Goal: Transaction & Acquisition: Purchase product/service

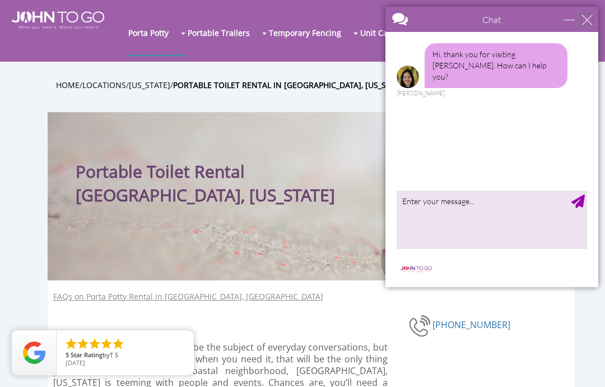
click at [583, 21] on div "close" at bounding box center [587, 19] width 11 height 11
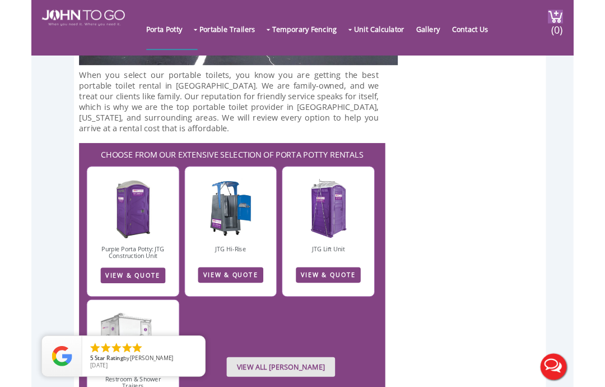
scroll to position [2996, 0]
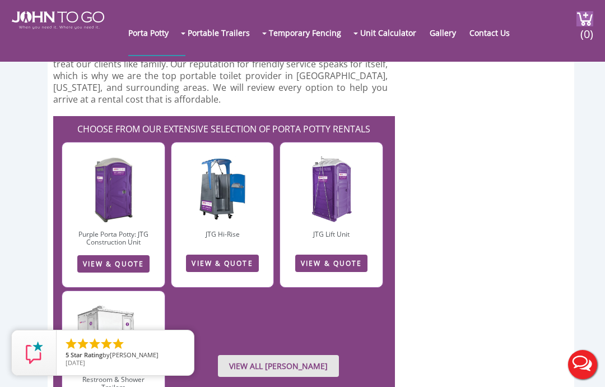
click at [129, 255] on link "VIEW & QUOTE" at bounding box center [113, 263] width 72 height 17
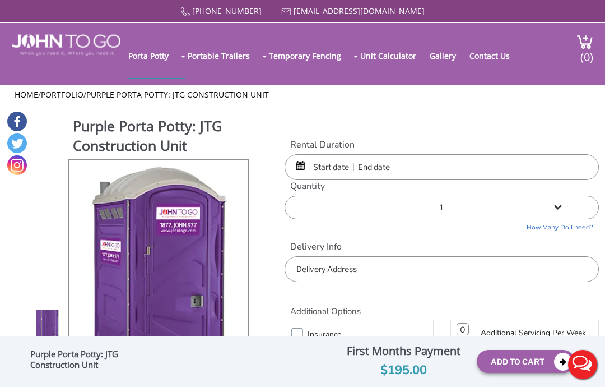
click at [338, 162] on input "text" at bounding box center [442, 167] width 314 height 26
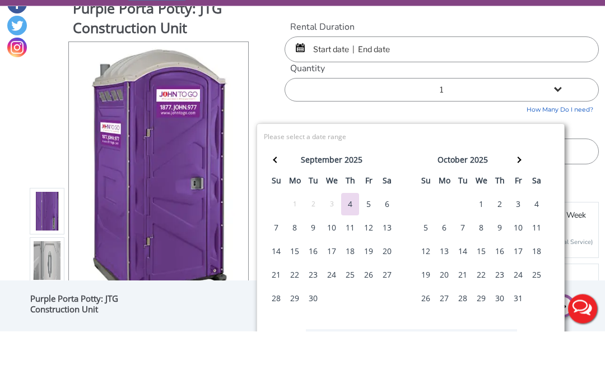
click at [300, 92] on input "text" at bounding box center [442, 105] width 314 height 26
click at [298, 92] on input "text" at bounding box center [442, 105] width 314 height 26
click at [341, 92] on input "text" at bounding box center [442, 105] width 314 height 26
type input "09/17"
click at [588, 134] on select "1 2 (5% discount) 3 (8% discount) 4 (10% discount) 5 (12% discount) 6 (12% disc…" at bounding box center [442, 146] width 314 height 24
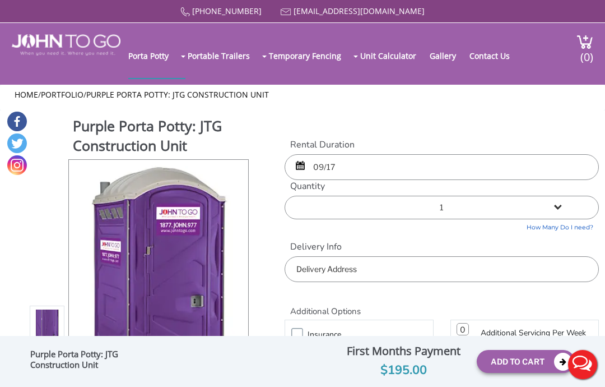
click at [559, 203] on select "1 2 (5% discount) 3 (8% discount) 4 (10% discount) 5 (12% discount) 6 (12% disc…" at bounding box center [442, 208] width 314 height 24
click at [373, 208] on select "1 2 (5% discount) 3 (8% discount) 4 (10% discount) 5 (12% discount) 6 (12% disc…" at bounding box center [442, 208] width 314 height 24
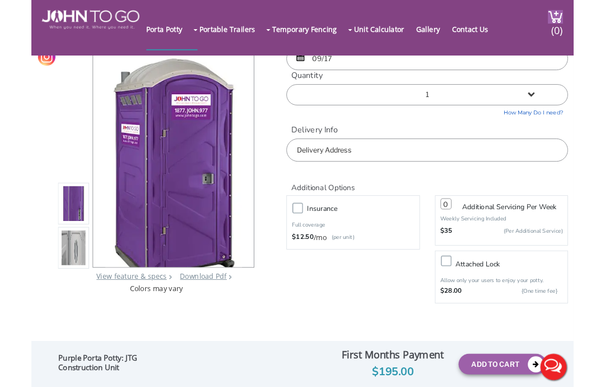
scroll to position [83, 0]
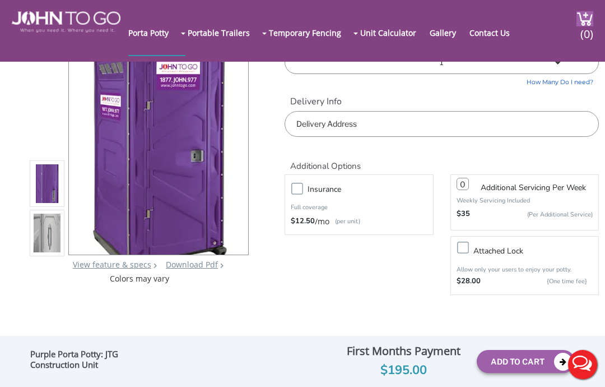
click at [391, 125] on input "text" at bounding box center [442, 124] width 314 height 26
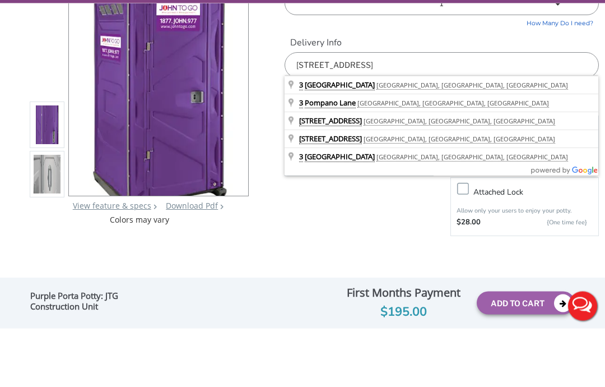
type input "3 Pompano Road, Rumson, NJ, USA"
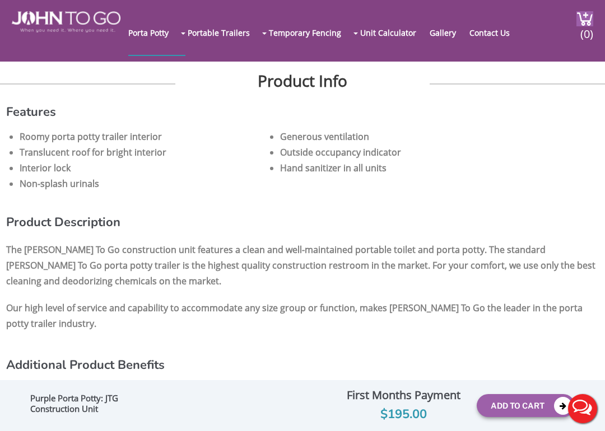
scroll to position [649, 0]
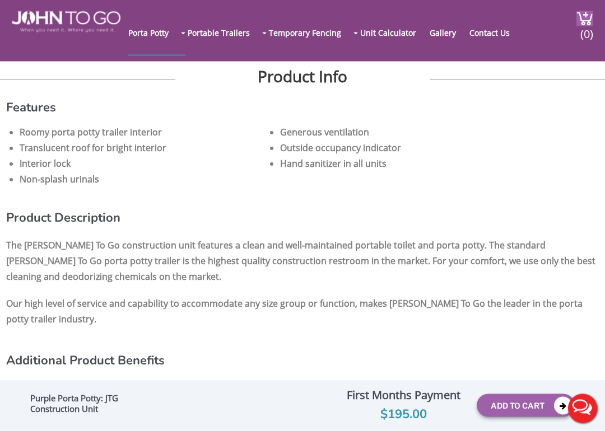
click at [560, 386] on icon at bounding box center [563, 406] width 18 height 18
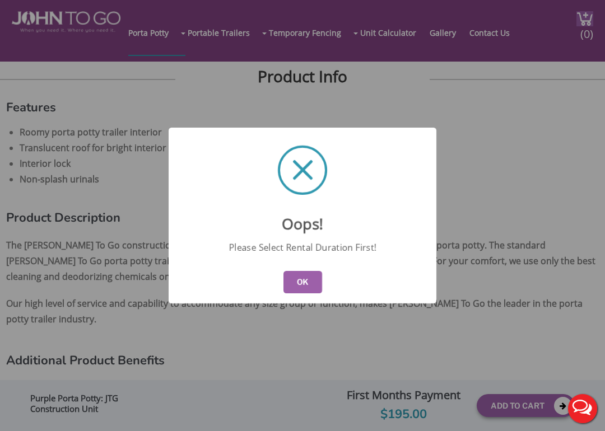
click at [305, 289] on button "OK" at bounding box center [303, 282] width 39 height 22
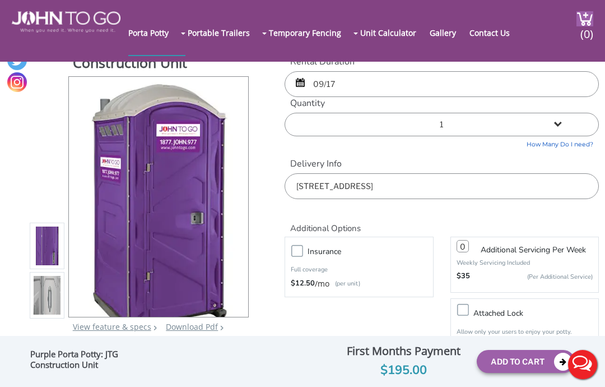
scroll to position [0, 0]
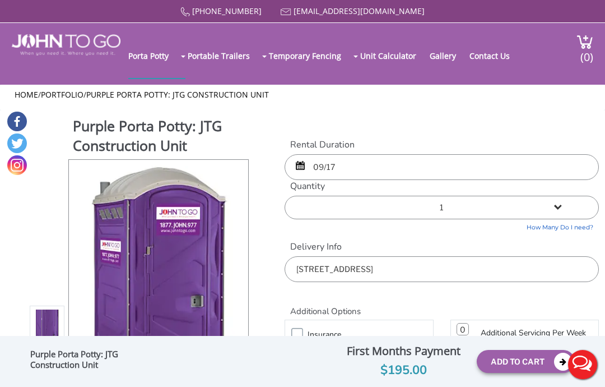
click at [452, 178] on input "09/17" at bounding box center [442, 167] width 314 height 26
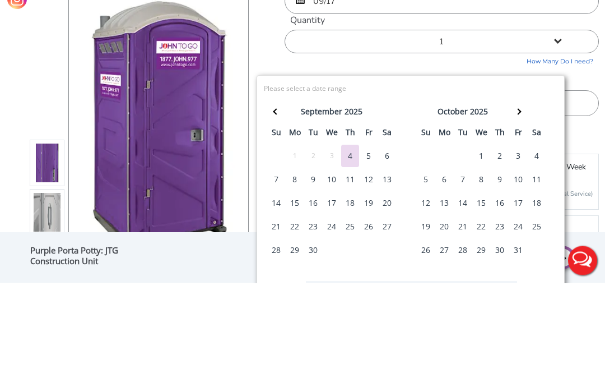
scroll to position [104, 0]
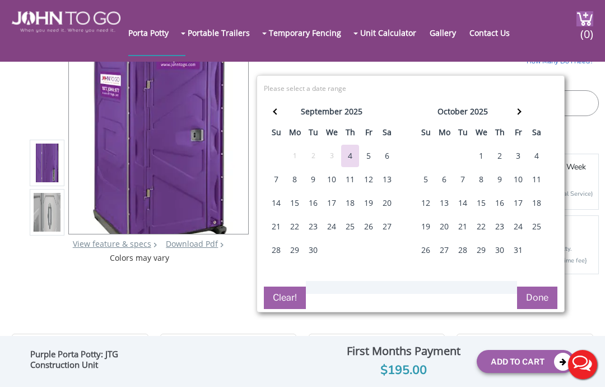
click at [332, 201] on div "17" at bounding box center [332, 203] width 18 height 22
click at [523, 108] on th at bounding box center [518, 113] width 18 height 22
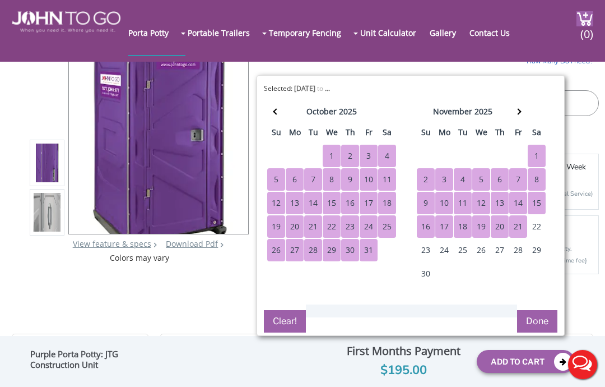
click at [525, 222] on div "21" at bounding box center [518, 226] width 18 height 22
type input "09/17/2025 to 11/21/2025"
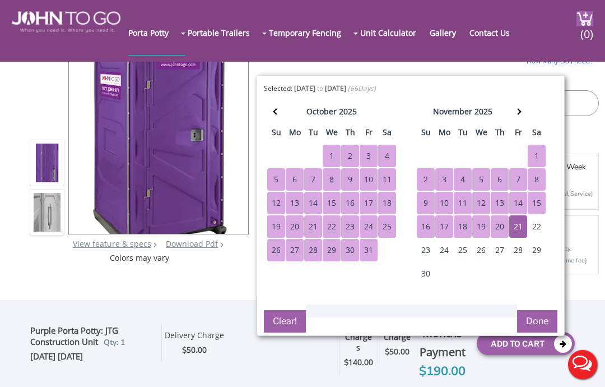
click at [540, 321] on button "Done" at bounding box center [537, 321] width 40 height 22
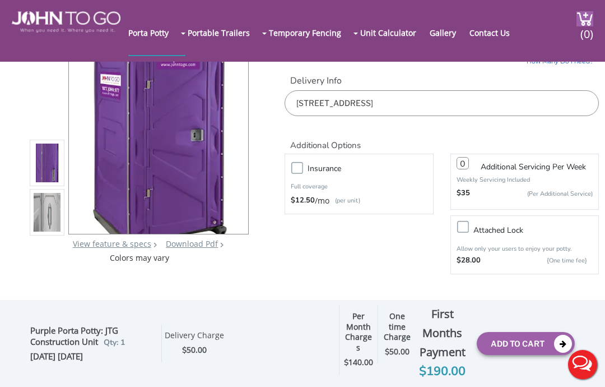
click at [542, 306] on div "Purple Porta Potty: JTG Construction Unit Qty: 1 09/17/2025 11/21/2025 Optional…" at bounding box center [302, 343] width 545 height 76
click at [528, 338] on button "Add To Cart" at bounding box center [526, 343] width 98 height 23
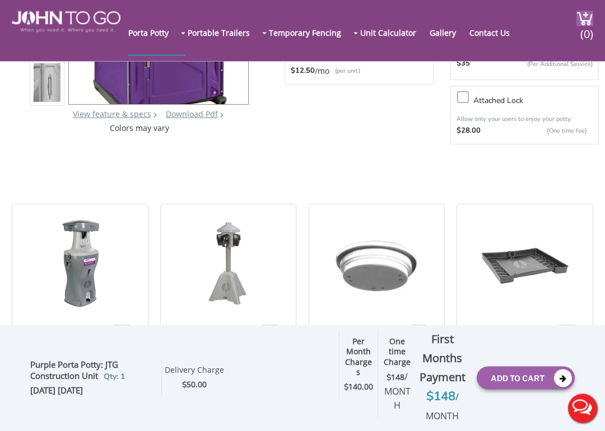
scroll to position [234, 0]
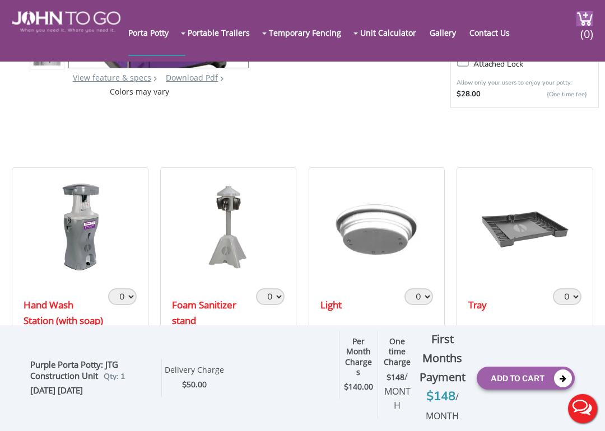
click at [565, 378] on icon at bounding box center [563, 379] width 18 height 18
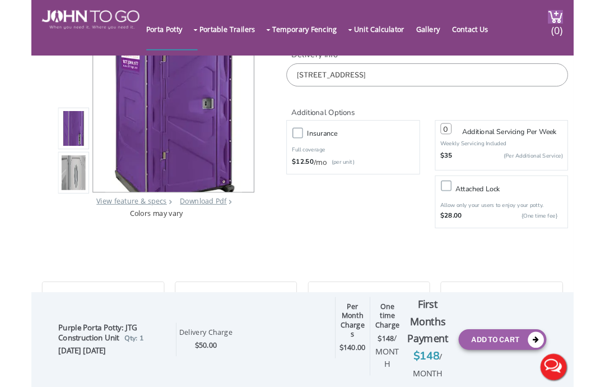
scroll to position [168, 0]
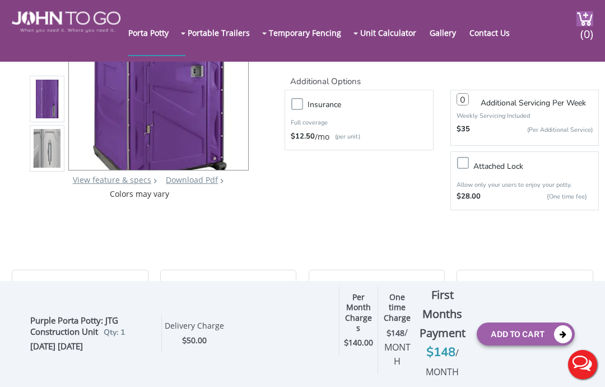
click at [560, 333] on icon at bounding box center [563, 334] width 18 height 18
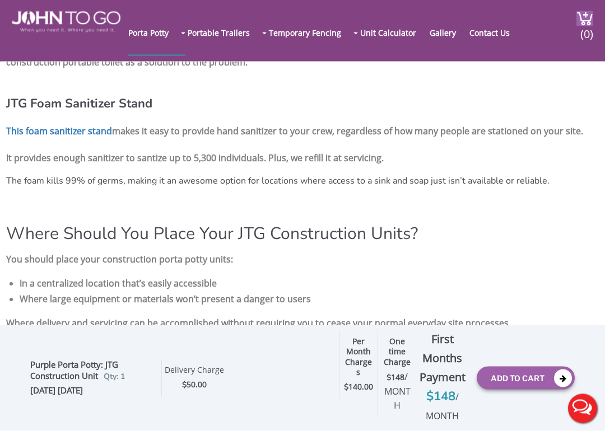
scroll to position [1334, 0]
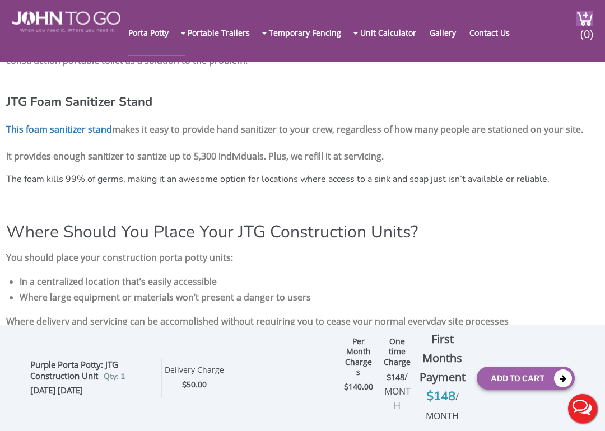
click at [557, 378] on icon at bounding box center [563, 379] width 18 height 18
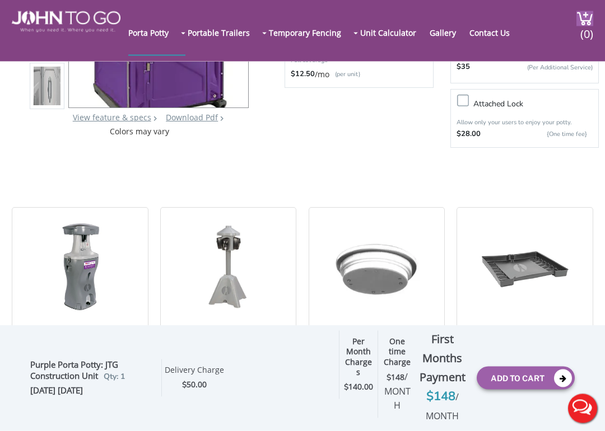
scroll to position [282, 0]
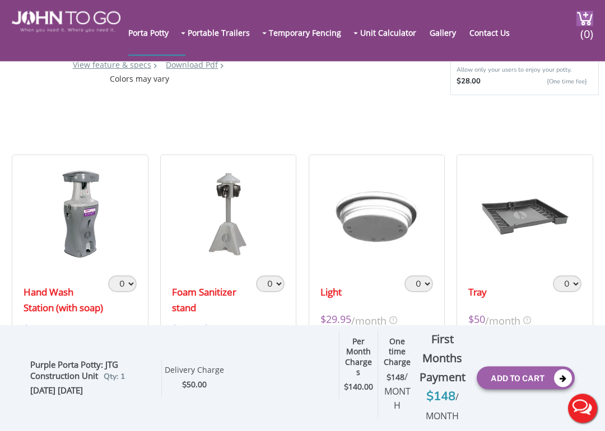
click at [561, 379] on icon at bounding box center [563, 379] width 18 height 18
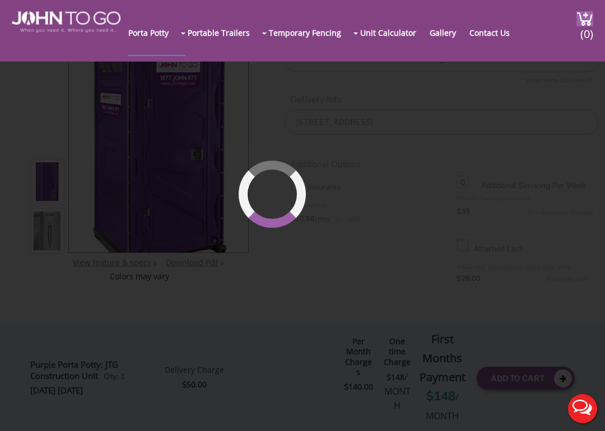
scroll to position [77, 0]
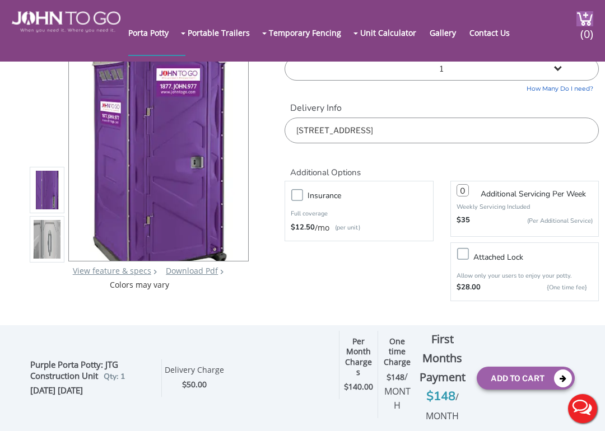
click at [577, 24] on img at bounding box center [585, 18] width 17 height 15
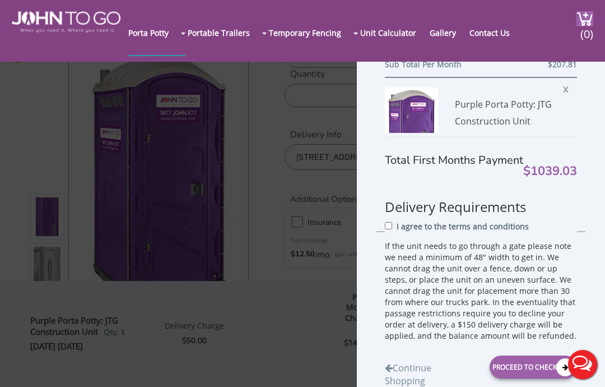
scroll to position [476, 0]
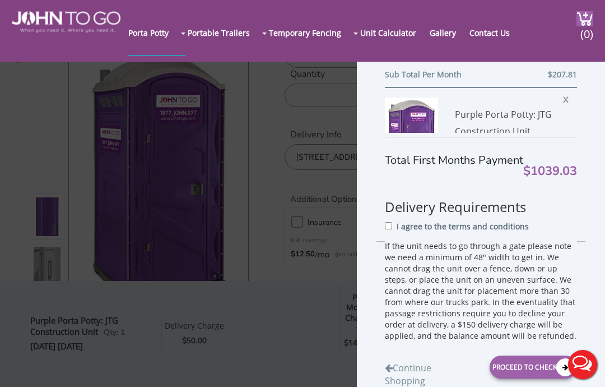
click at [567, 102] on span "X" at bounding box center [568, 98] width 11 height 15
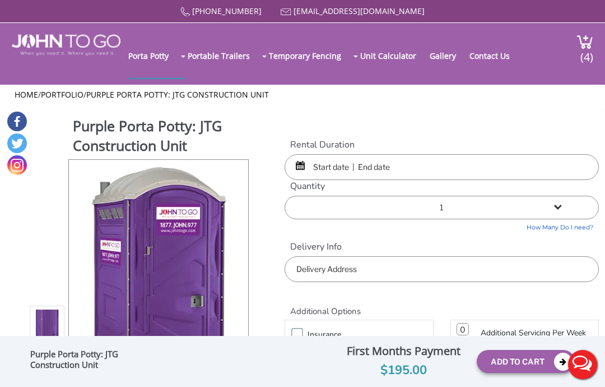
click at [577, 49] on img at bounding box center [585, 41] width 17 height 15
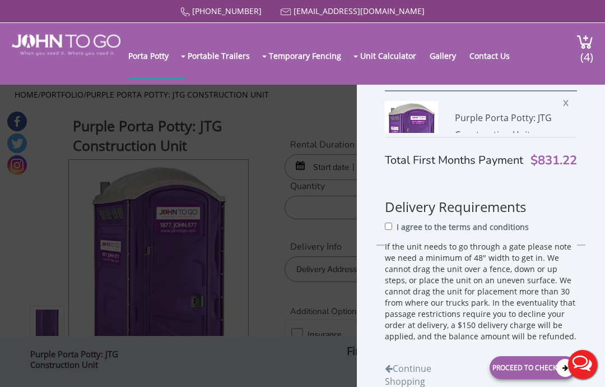
click at [568, 109] on span "X" at bounding box center [568, 101] width 11 height 15
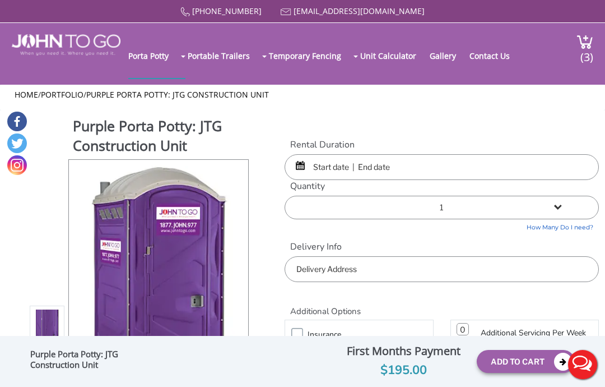
click at [577, 44] on img at bounding box center [585, 41] width 17 height 15
click at [577, 39] on img at bounding box center [585, 41] width 17 height 15
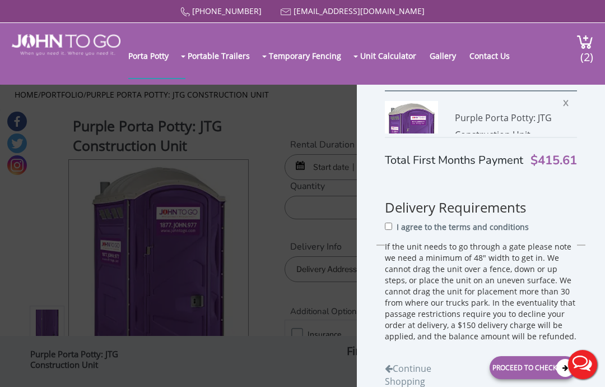
click at [565, 108] on span "X" at bounding box center [568, 101] width 11 height 15
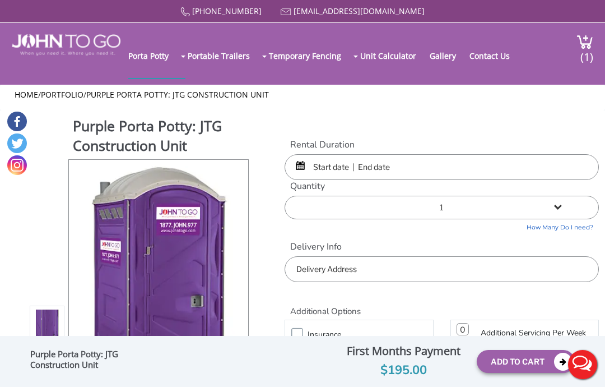
click at [577, 49] on img at bounding box center [585, 41] width 17 height 15
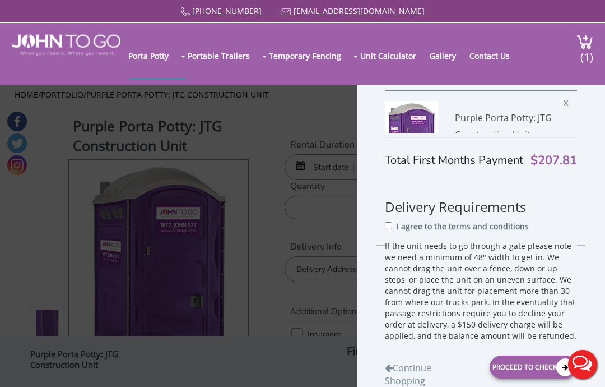
scroll to position [14, 0]
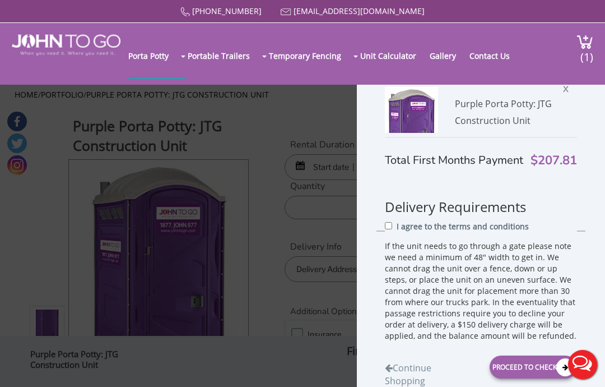
click at [388, 230] on input "I agree to the terms and conditions" at bounding box center [388, 225] width 7 height 7
checkbox input "true"
click at [525, 362] on div "Proceed to Checkout" at bounding box center [533, 367] width 87 height 23
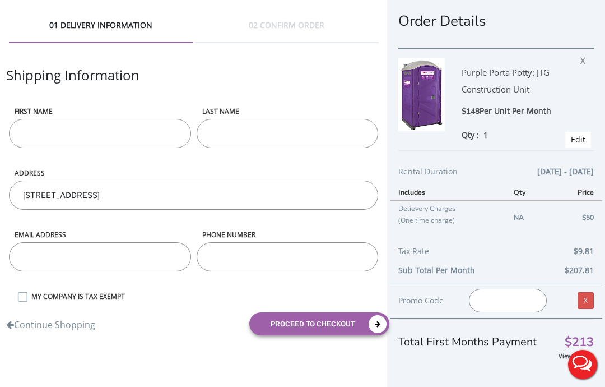
click at [108, 128] on input "First name" at bounding box center [100, 133] width 182 height 29
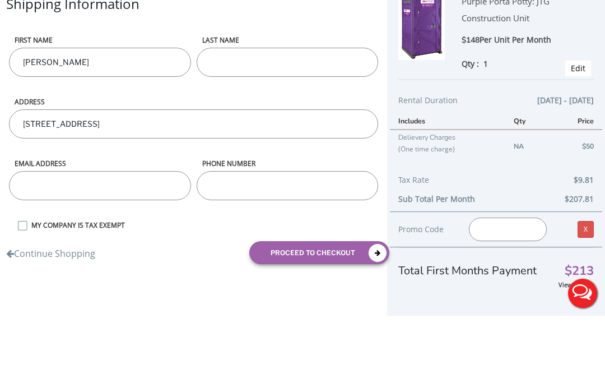
type input "[PERSON_NAME]"
click at [263, 119] on input "LAST NAME" at bounding box center [288, 133] width 182 height 29
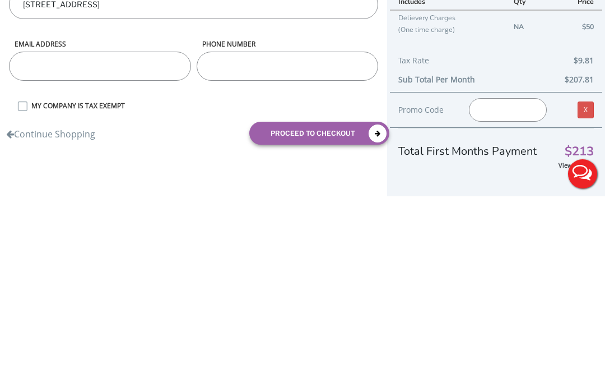
click at [100, 242] on input "email" at bounding box center [100, 256] width 182 height 29
type input "[PERSON_NAME]"
type input "[EMAIL_ADDRESS][DOMAIN_NAME]"
click at [270, 242] on input "phone number" at bounding box center [288, 256] width 182 height 29
type input "9083095485"
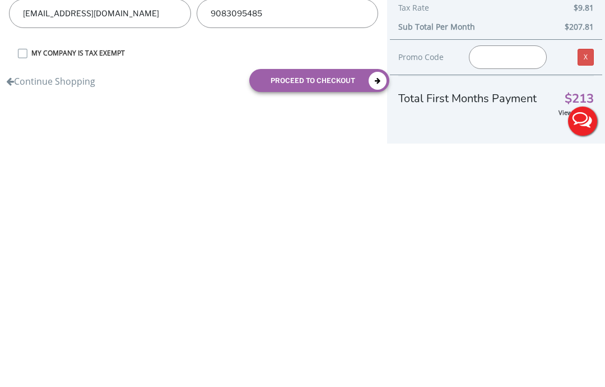
click at [374, 315] on icon "submit" at bounding box center [378, 324] width 18 height 18
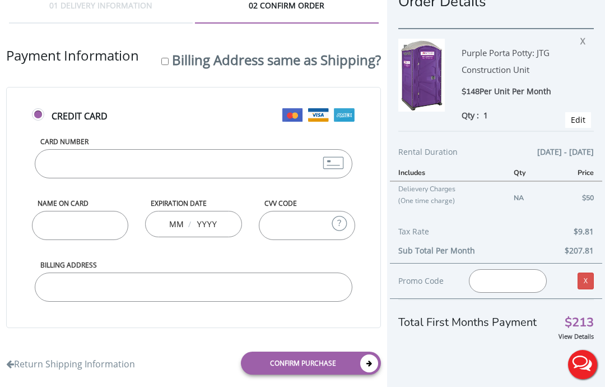
click at [586, 148] on span "[DATE] - [DATE]" at bounding box center [565, 151] width 57 height 13
click at [548, 151] on span "[DATE] - [DATE]" at bounding box center [565, 151] width 57 height 13
click at [537, 154] on span "[DATE] - [DATE]" at bounding box center [565, 151] width 57 height 13
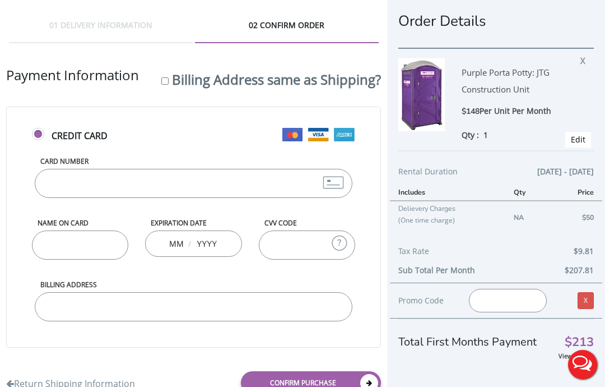
click at [572, 169] on span "[DATE] - [DATE]" at bounding box center [565, 171] width 57 height 13
click at [584, 134] on link "Edit" at bounding box center [578, 139] width 15 height 11
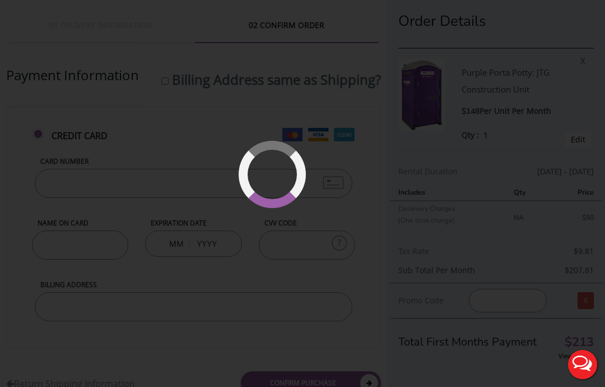
type input "09/17/2025 to 11/21/2025"
type input "0"
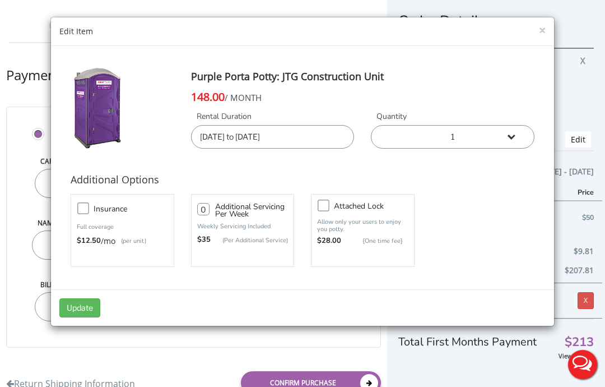
click at [242, 136] on input "09/17/2025 to 11/21/2025" at bounding box center [273, 137] width 164 height 24
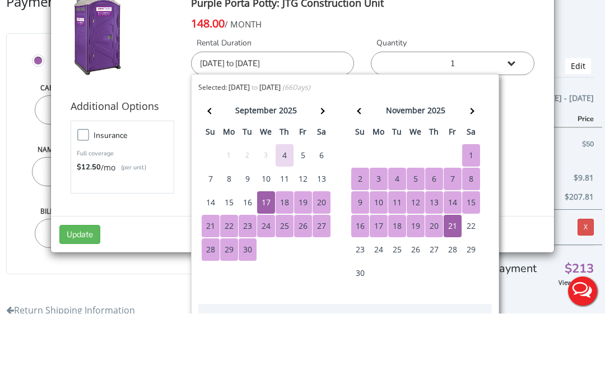
scroll to position [34, 0]
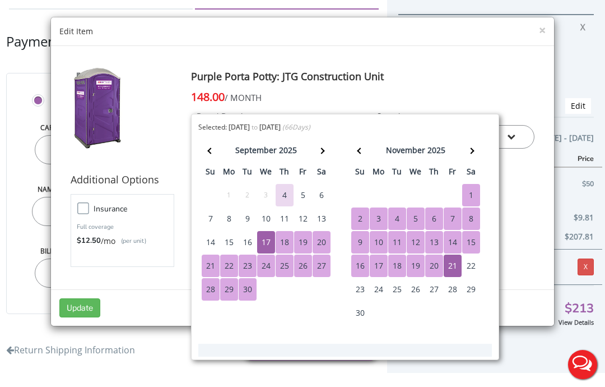
click at [468, 149] on th at bounding box center [471, 152] width 18 height 22
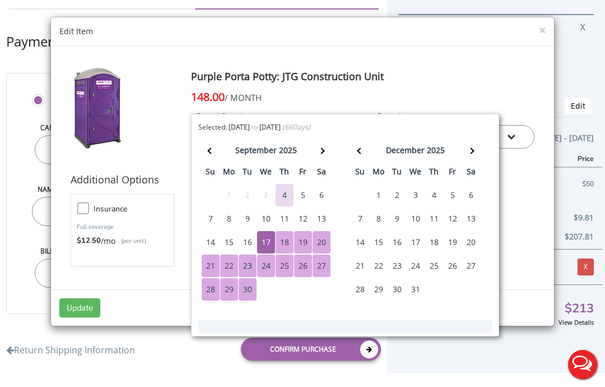
click at [460, 238] on div "19" at bounding box center [453, 242] width 18 height 22
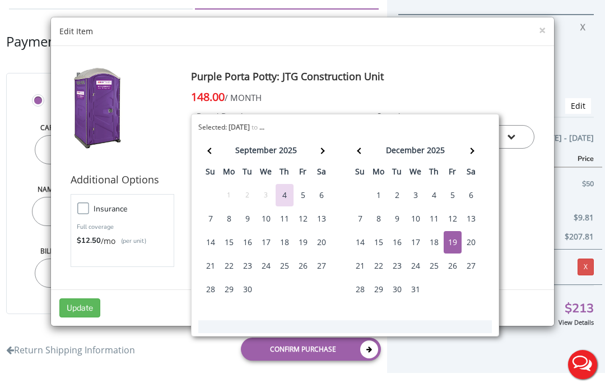
click at [368, 346] on div "× Edit Item Purple Porta Potty: JTG Construction Unit 148.00 / MONTH Rental Dur…" at bounding box center [302, 193] width 605 height 387
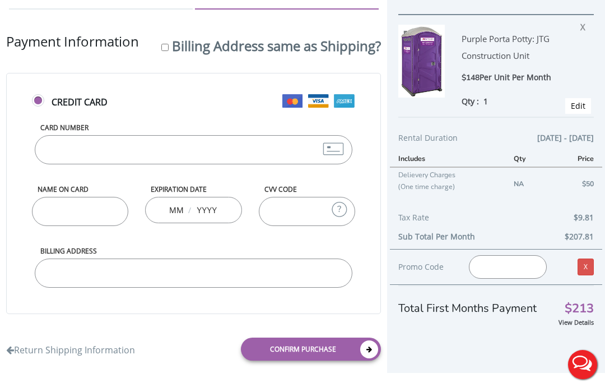
click at [136, 150] on input "Card Number" at bounding box center [194, 149] width 318 height 29
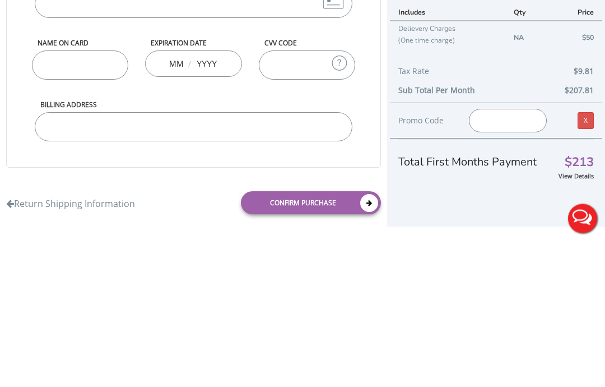
type input "[CREDIT_CARD_NUMBER]"
click at [71, 197] on input "Name on Card" at bounding box center [80, 211] width 97 height 29
type input "[PERSON_NAME]"
click at [196, 198] on input "text" at bounding box center [207, 209] width 22 height 22
click at [162, 197] on div "/" at bounding box center [193, 210] width 97 height 26
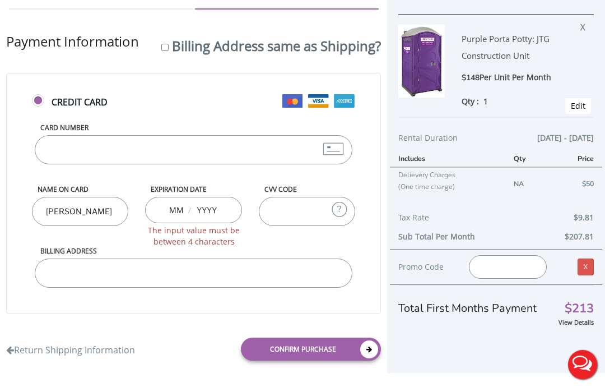
click at [170, 209] on input "text" at bounding box center [176, 209] width 14 height 22
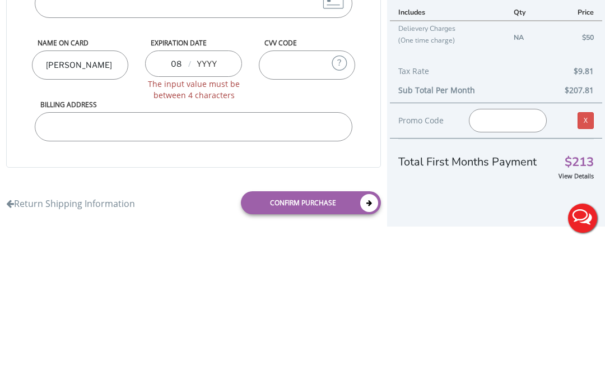
type input "08"
click at [216, 198] on input "text" at bounding box center [207, 209] width 22 height 22
type input "2027"
click at [301, 197] on input "CVV Code" at bounding box center [307, 211] width 97 height 29
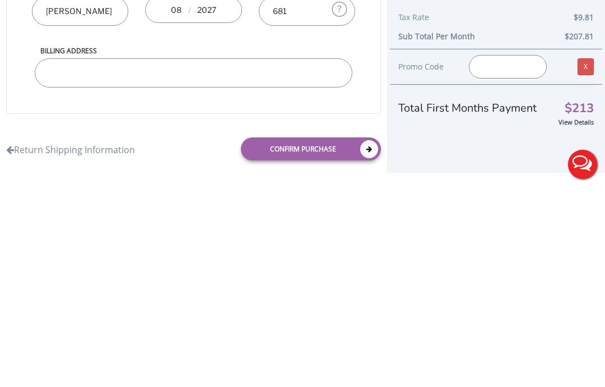
type input "681"
click at [117, 258] on input "Billing Address" at bounding box center [194, 272] width 318 height 29
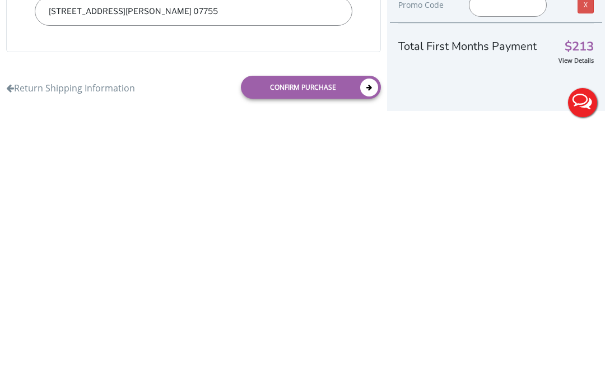
type input "21 Johnston Street , Oakhurst N.J. 07755"
click at [374, 340] on icon at bounding box center [369, 349] width 18 height 18
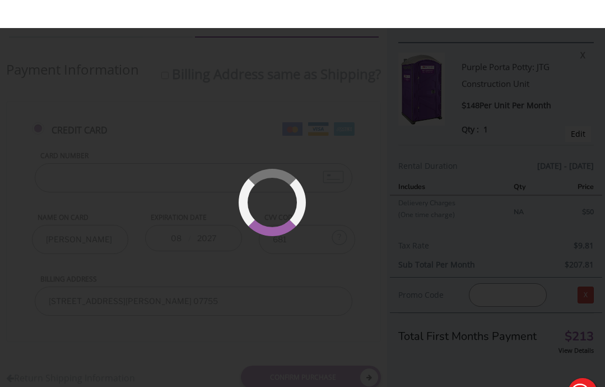
click at [520, 144] on div at bounding box center [302, 193] width 605 height 387
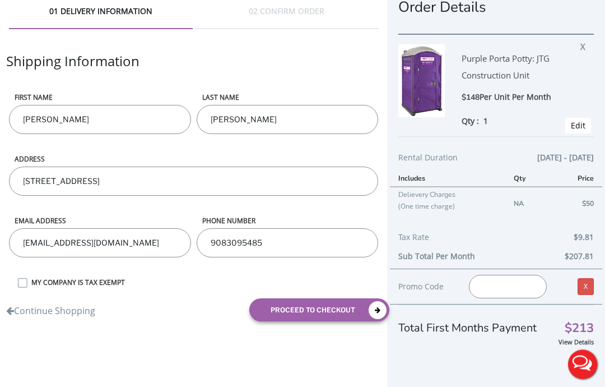
scroll to position [20, 0]
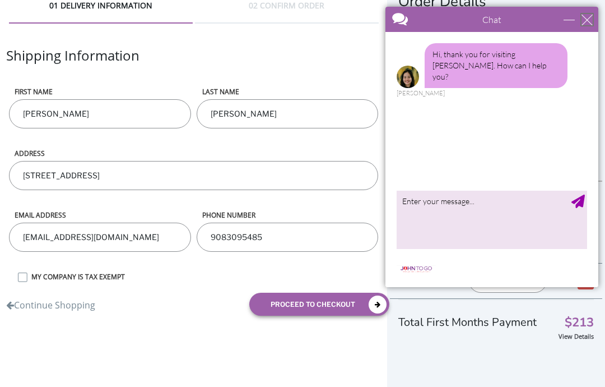
click at [586, 20] on div "close" at bounding box center [587, 19] width 11 height 11
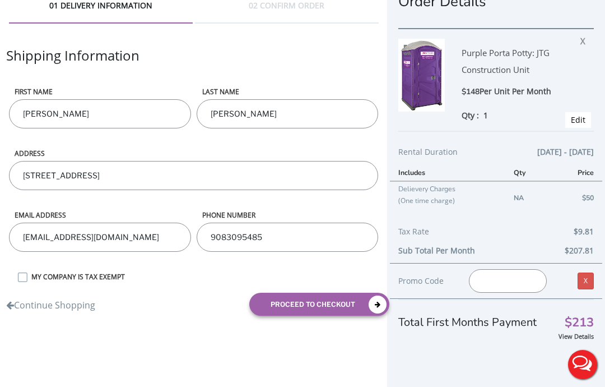
scroll to position [0, 0]
click at [347, 300] on button "proceed to checkout" at bounding box center [319, 303] width 140 height 23
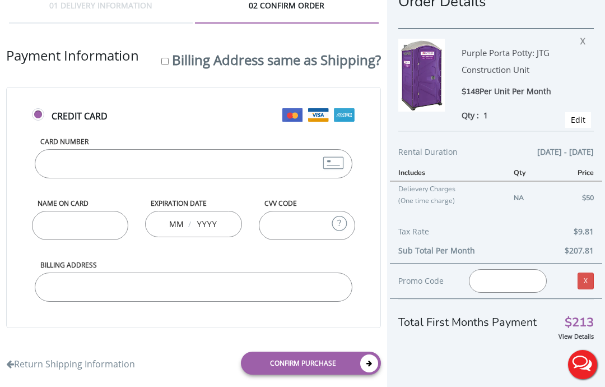
click at [64, 145] on label "Card Number" at bounding box center [194, 142] width 318 height 10
click at [64, 149] on input "Card Number" at bounding box center [194, 163] width 318 height 29
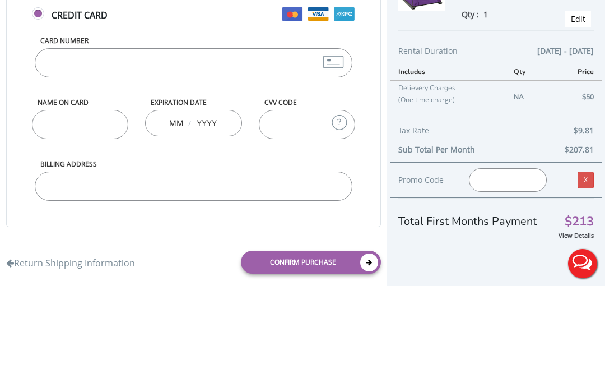
type input "[CREDIT_CARD_NUMBER]"
click at [112, 211] on input "Name on Card" at bounding box center [80, 225] width 97 height 29
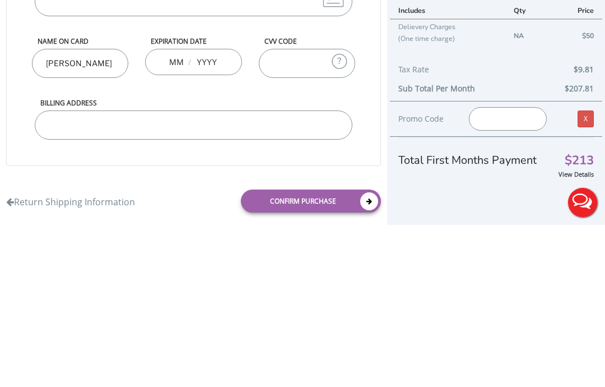
type input "[PERSON_NAME]"
click at [216, 212] on input "text" at bounding box center [207, 223] width 22 height 22
click at [175, 212] on input "text" at bounding box center [176, 223] width 14 height 22
click at [217, 212] on input "082" at bounding box center [207, 223] width 22 height 22
type input "0"
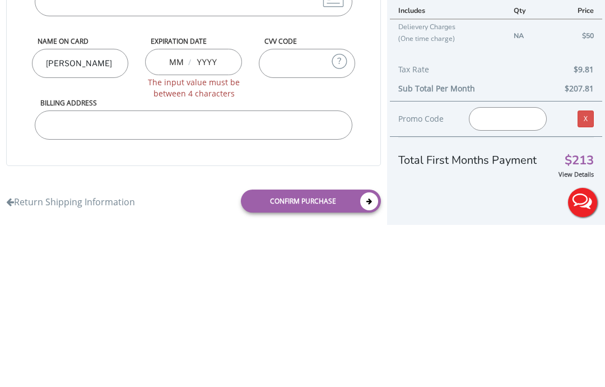
click at [182, 212] on input "text" at bounding box center [176, 223] width 14 height 22
click at [183, 212] on input "text" at bounding box center [176, 223] width 14 height 22
type input "08"
click at [225, 211] on div "08 /" at bounding box center [193, 224] width 97 height 26
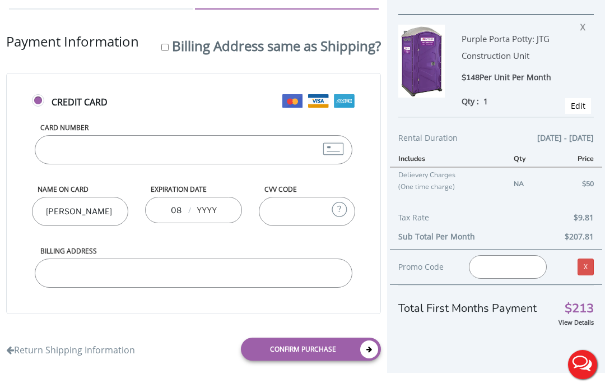
click at [213, 206] on input "text" at bounding box center [207, 209] width 22 height 22
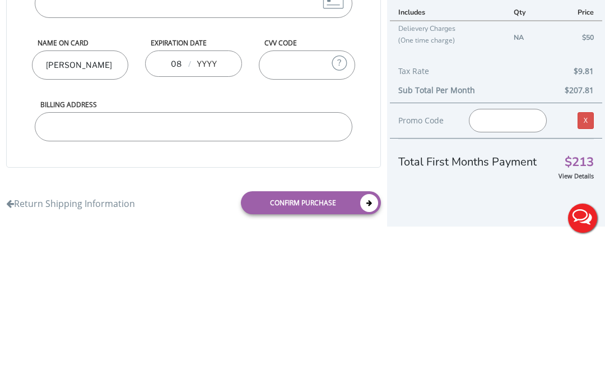
click at [217, 198] on input "text" at bounding box center [207, 209] width 22 height 22
type input "2027"
click at [302, 197] on input "CVV Code" at bounding box center [307, 211] width 97 height 29
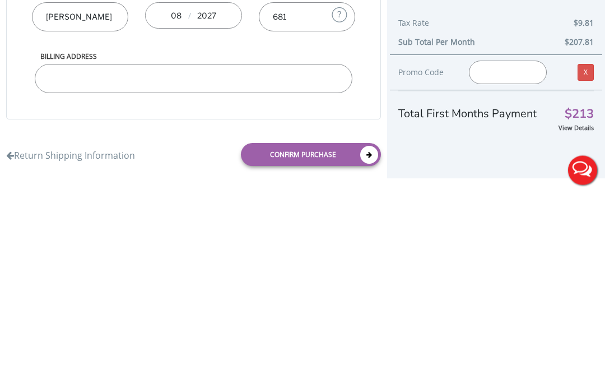
type input "681"
click at [190, 258] on input "Billing Address" at bounding box center [194, 272] width 318 height 29
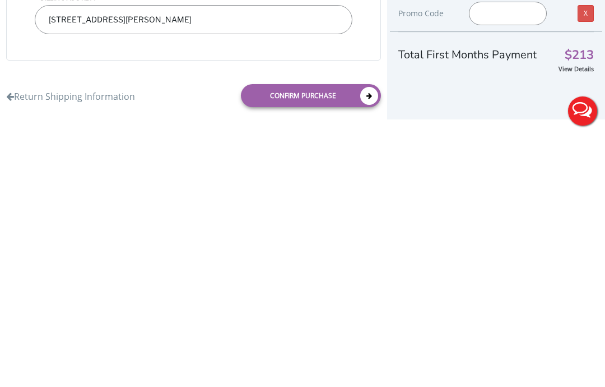
type input "[STREET_ADDRESS][PERSON_NAME]"
click at [341, 337] on link "Confirm purchase" at bounding box center [311, 348] width 140 height 23
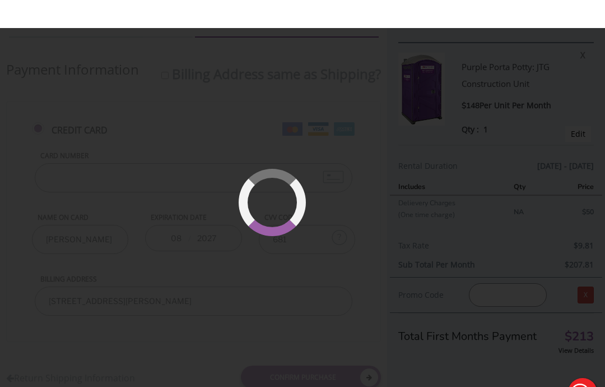
click at [602, 188] on div at bounding box center [302, 193] width 605 height 387
click at [584, 215] on div at bounding box center [302, 193] width 605 height 387
click at [582, 213] on div at bounding box center [302, 193] width 605 height 387
click at [568, 228] on div at bounding box center [302, 193] width 605 height 387
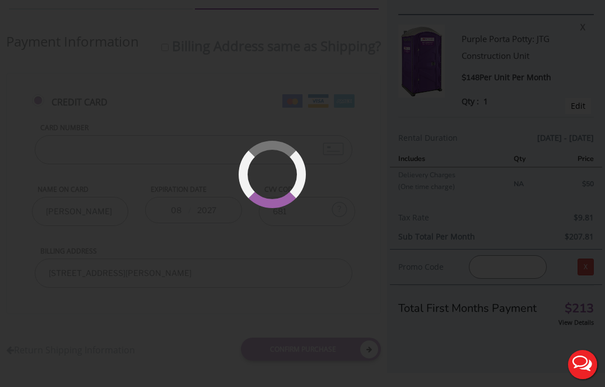
click at [529, 305] on div at bounding box center [302, 193] width 605 height 387
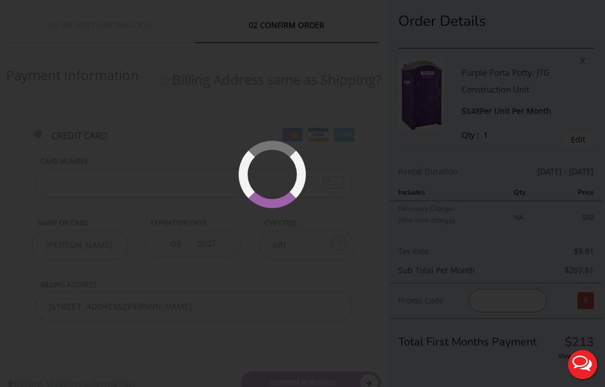
click at [571, 208] on div at bounding box center [302, 193] width 605 height 387
click at [586, 358] on button "Live Chat" at bounding box center [582, 364] width 45 height 45
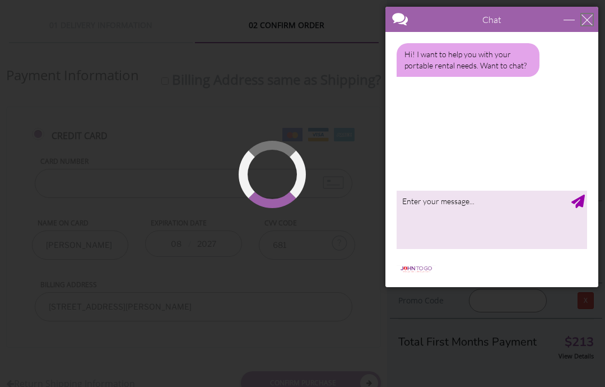
click at [586, 20] on div "close" at bounding box center [587, 19] width 11 height 11
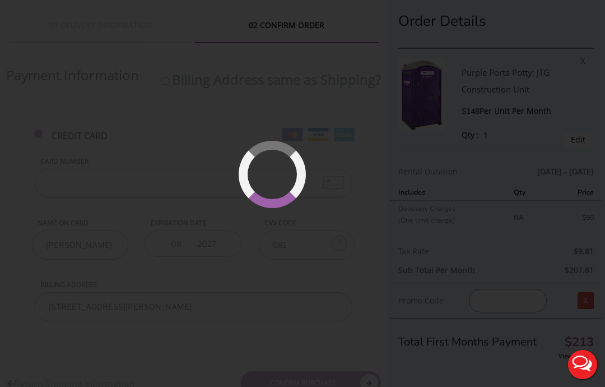
click at [540, 212] on div at bounding box center [302, 193] width 605 height 387
click at [502, 196] on div at bounding box center [302, 193] width 605 height 387
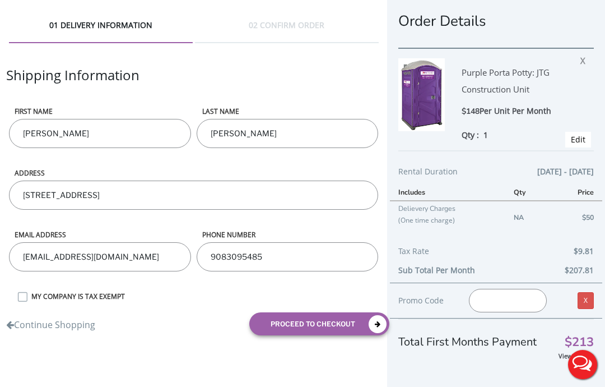
click at [350, 331] on button "proceed to checkout" at bounding box center [319, 323] width 140 height 23
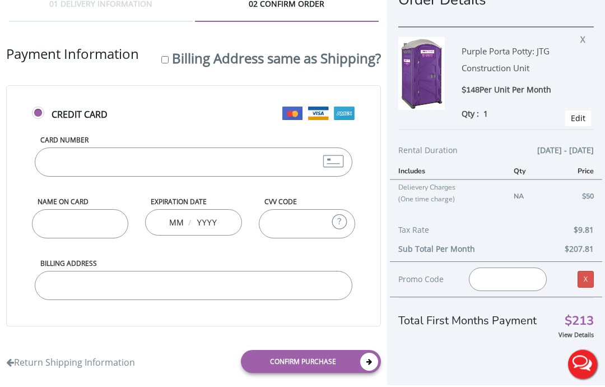
scroll to position [34, 0]
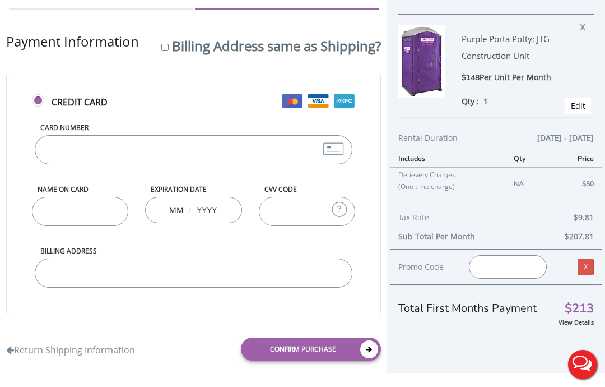
click at [172, 47] on label "Billing Address same as Shipping?" at bounding box center [276, 45] width 209 height 18
click at [161, 47] on input "Billing Address same as Shipping?" at bounding box center [164, 47] width 7 height 7
checkbox input "true"
click at [183, 143] on input "Card Number" at bounding box center [194, 149] width 318 height 29
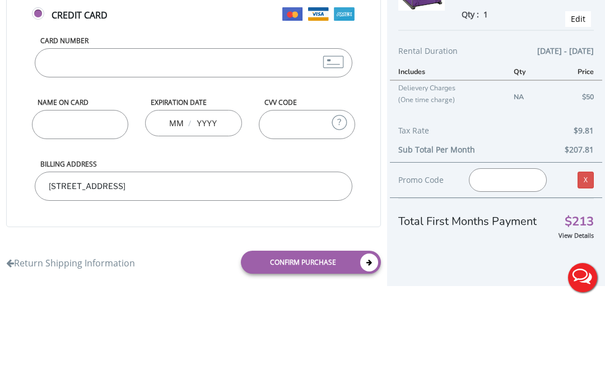
scroll to position [53, 0]
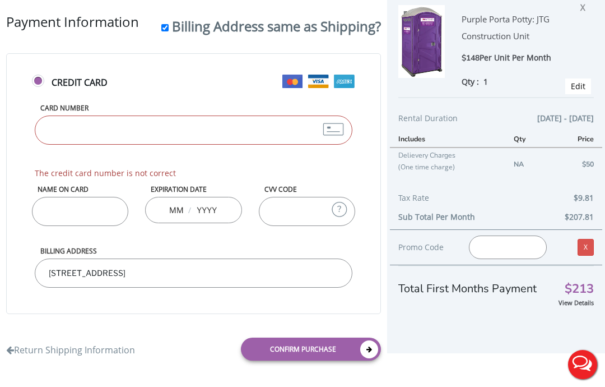
click at [161, 38] on div "Billing Address same as Shipping?" at bounding box center [271, 25] width 220 height 26
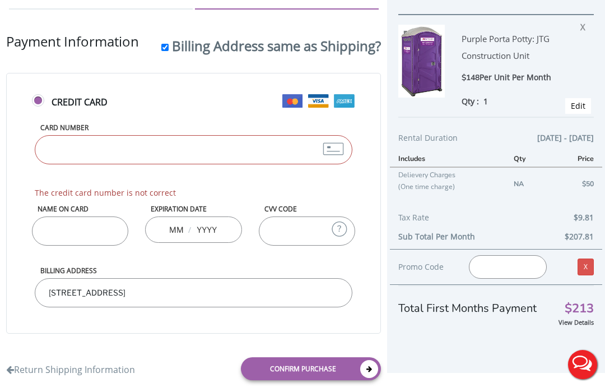
click at [192, 282] on input "[STREET_ADDRESS]" at bounding box center [194, 292] width 318 height 29
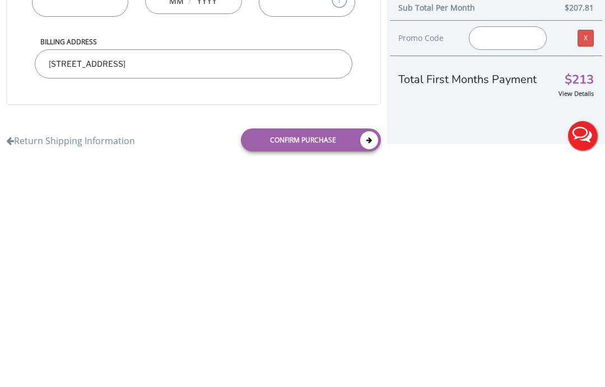
click at [193, 278] on input "3 Pompano Road, Rumson, NJ, USA" at bounding box center [194, 292] width 318 height 29
type input "3 Pompano"
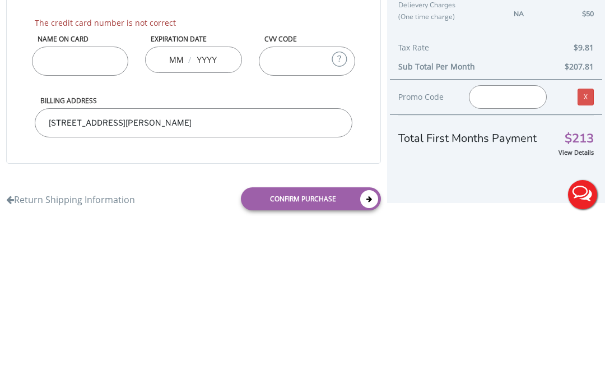
type input "[STREET_ADDRESS][PERSON_NAME]"
click at [102, 216] on input "Name on Card" at bounding box center [80, 230] width 97 height 29
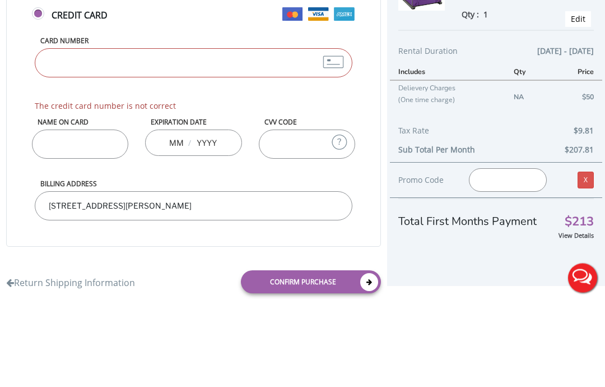
click at [268, 135] on input "Card Number" at bounding box center [194, 149] width 318 height 29
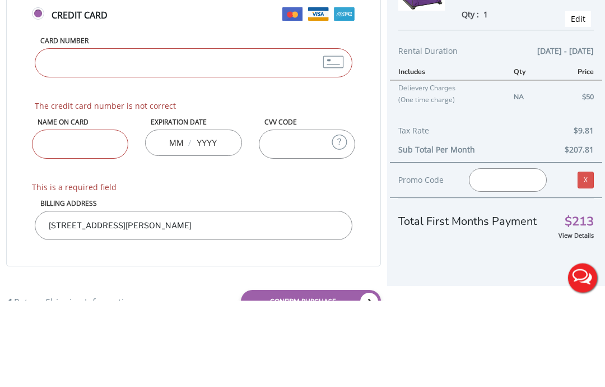
click at [343, 135] on input "Card Number" at bounding box center [194, 149] width 318 height 29
click at [331, 135] on input "Card Number" at bounding box center [194, 149] width 318 height 29
click at [333, 135] on input "Card Number" at bounding box center [194, 149] width 318 height 29
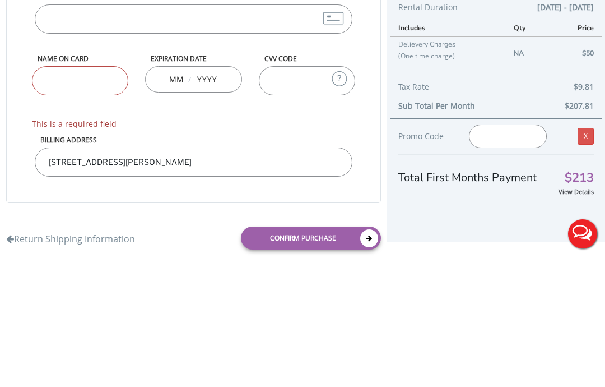
type input "4839504819431297"
click at [102, 197] on input "Name on Card" at bounding box center [80, 211] width 97 height 29
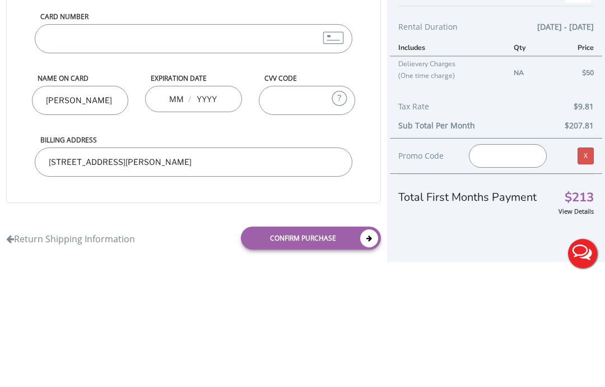
type input "Daniel Davison"
click at [173, 198] on input "text" at bounding box center [176, 209] width 14 height 22
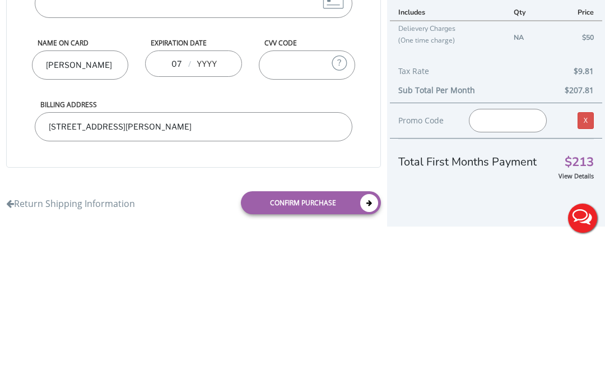
type input "0"
type input "08"
click at [211, 198] on input "text" at bounding box center [207, 209] width 22 height 22
type input "2027"
click at [300, 197] on input "CVV Code" at bounding box center [307, 211] width 97 height 29
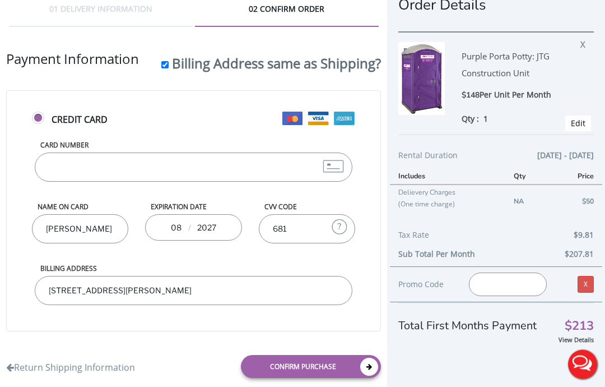
scroll to position [16, 0]
type input "681"
click at [161, 65] on input "Billing Address same as Shipping?" at bounding box center [164, 64] width 7 height 7
checkbox input "false"
click at [146, 278] on input "Billing Address" at bounding box center [194, 290] width 318 height 29
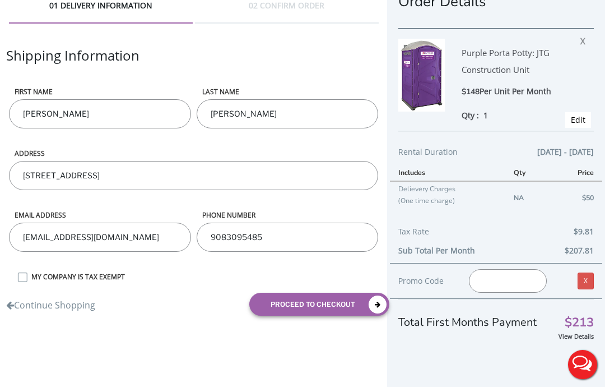
click at [325, 295] on button "proceed to checkout" at bounding box center [319, 303] width 140 height 23
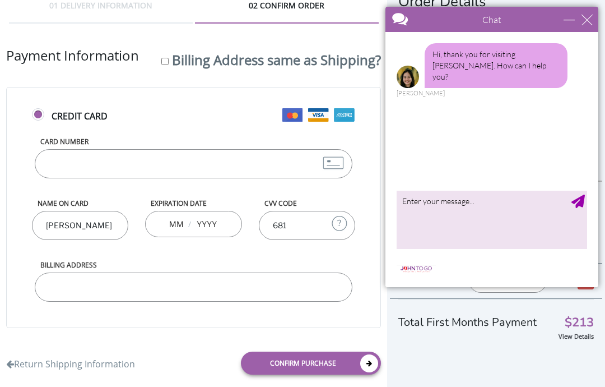
click at [186, 268] on label "Billing Address" at bounding box center [194, 265] width 318 height 10
click at [186, 272] on input "Billing Address" at bounding box center [194, 286] width 318 height 29
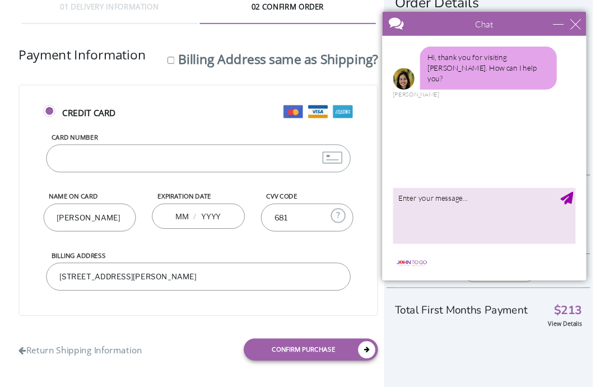
scroll to position [19, 0]
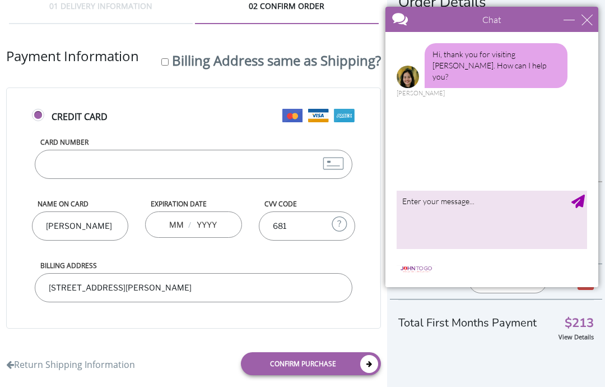
type input "[STREET_ADDRESS][PERSON_NAME]"
click at [360, 356] on link "Confirm purchase" at bounding box center [311, 363] width 140 height 23
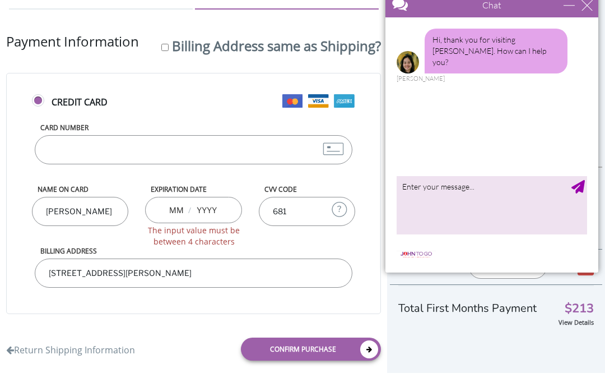
click at [224, 207] on div "/ The input value must be between 4 characters" at bounding box center [193, 210] width 97 height 26
click at [177, 203] on input "text" at bounding box center [176, 209] width 14 height 22
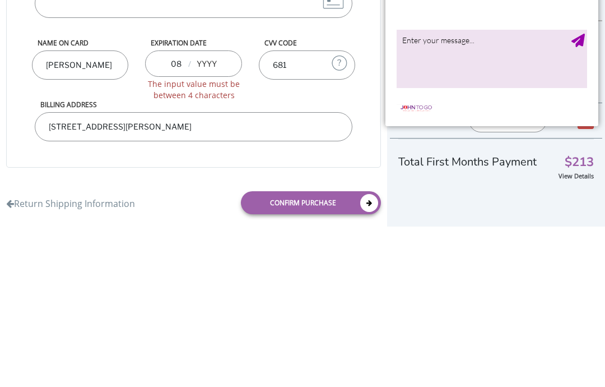
type input "08"
click at [203, 198] on input "text" at bounding box center [207, 209] width 22 height 22
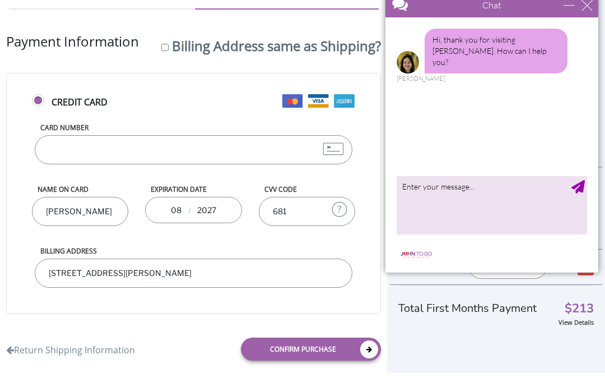
type input "2027"
click at [340, 349] on link "Confirm purchase" at bounding box center [311, 348] width 140 height 23
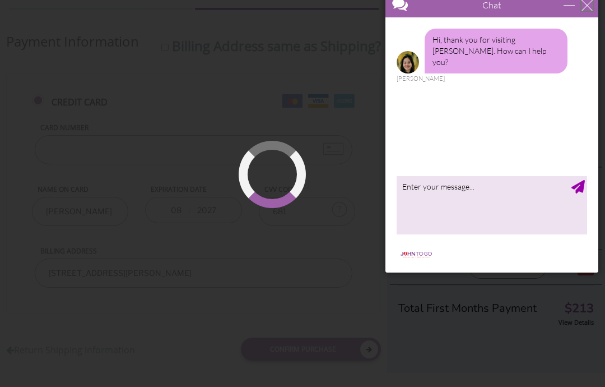
click at [590, 9] on div "close" at bounding box center [587, 4] width 11 height 11
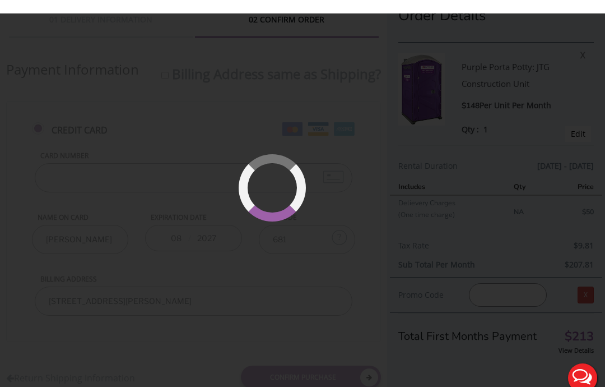
scroll to position [6, 0]
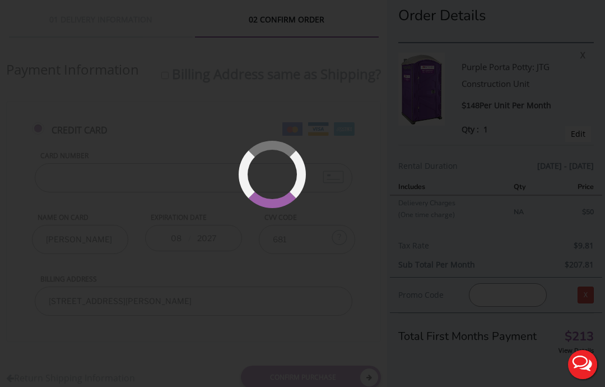
click at [506, 236] on div at bounding box center [302, 193] width 605 height 387
click at [505, 236] on div at bounding box center [302, 193] width 605 height 387
click at [518, 253] on div at bounding box center [302, 193] width 605 height 387
click at [580, 363] on button "Live Chat" at bounding box center [582, 364] width 45 height 45
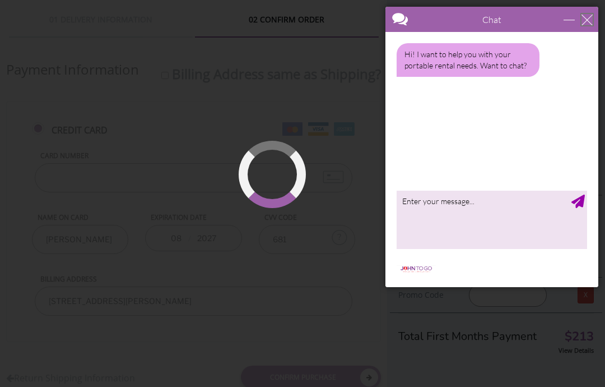
click at [584, 21] on div "close" at bounding box center [587, 19] width 11 height 11
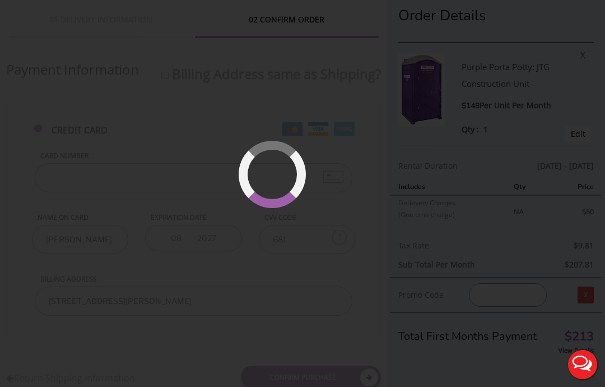
scroll to position [0, 0]
click at [394, 268] on div at bounding box center [302, 193] width 605 height 387
click at [375, 294] on div at bounding box center [302, 193] width 605 height 387
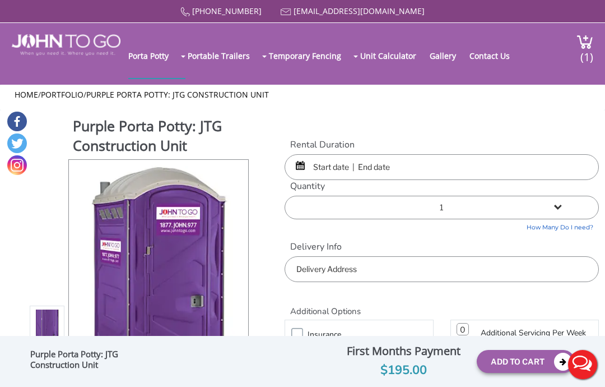
click at [422, 300] on h2 "Additional Options" at bounding box center [442, 305] width 314 height 24
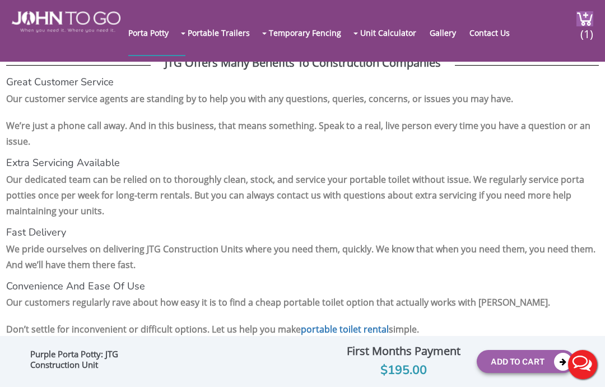
scroll to position [1733, 0]
